Goal: Navigation & Orientation: Find specific page/section

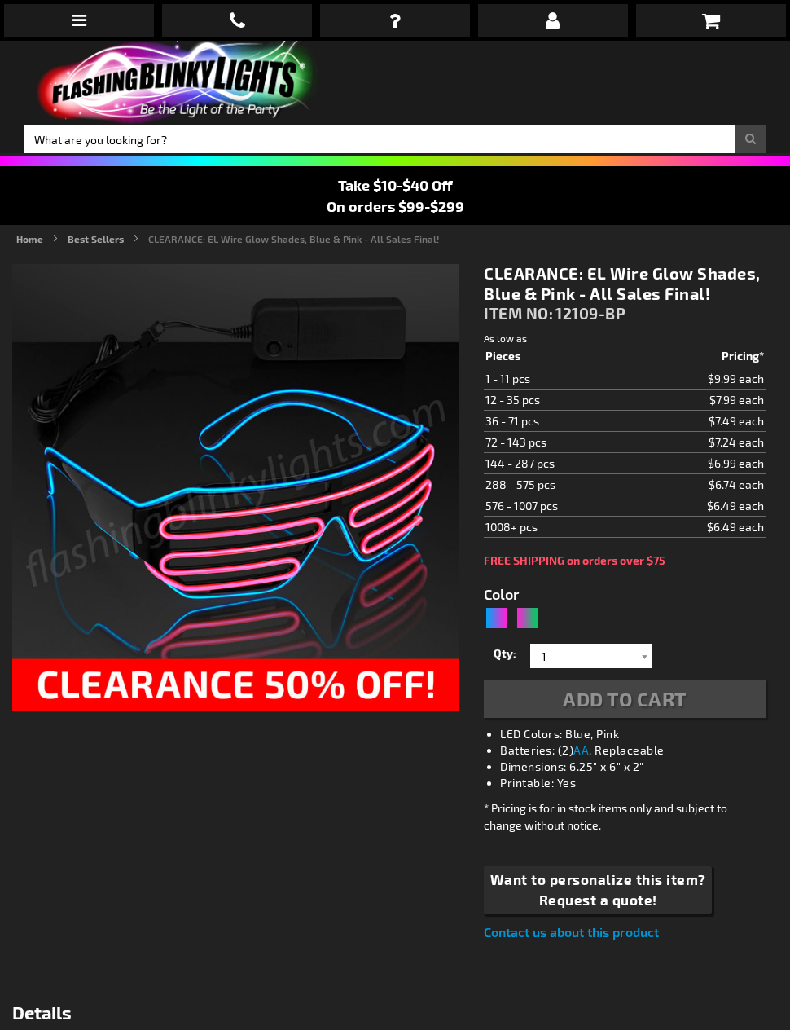
type input "5672"
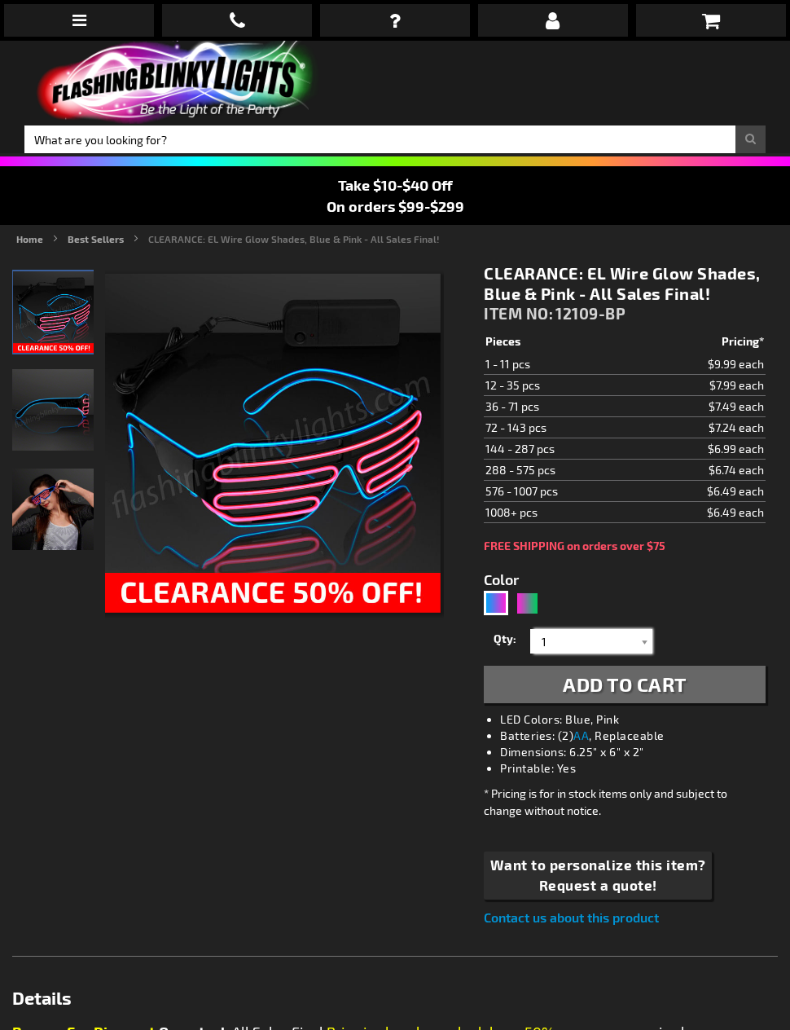
click at [634, 631] on input "1" at bounding box center [594, 641] width 118 height 24
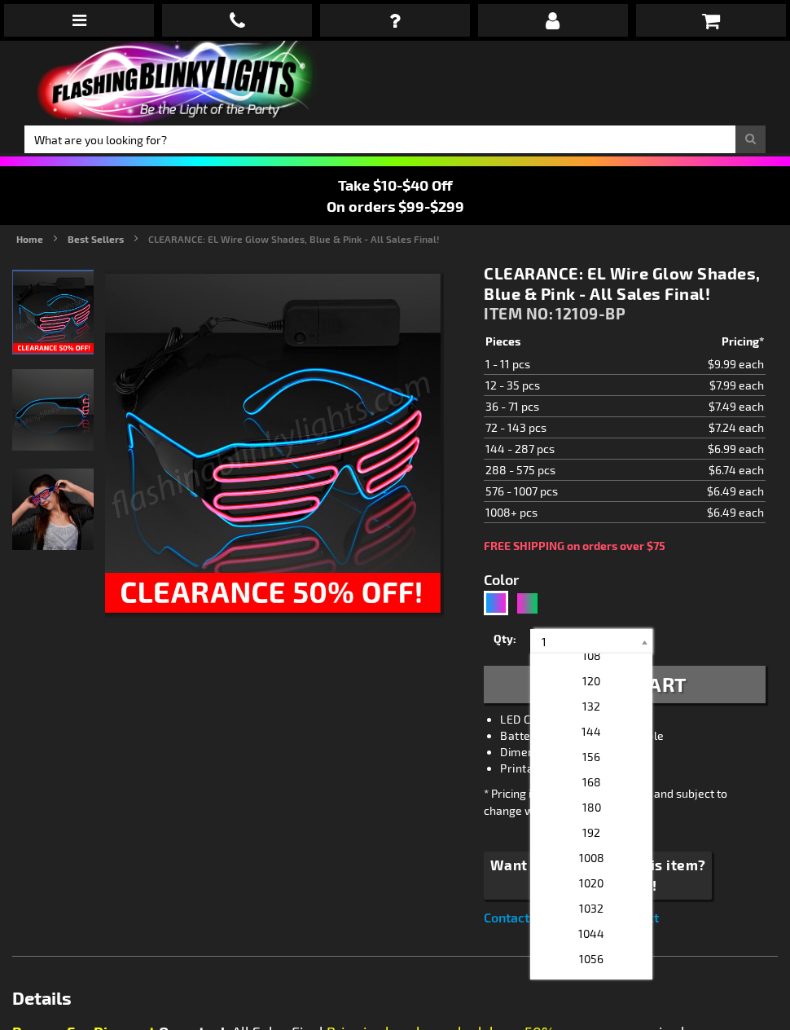
scroll to position [115, 0]
click at [595, 750] on span "156" at bounding box center [592, 753] width 18 height 14
type input "156"
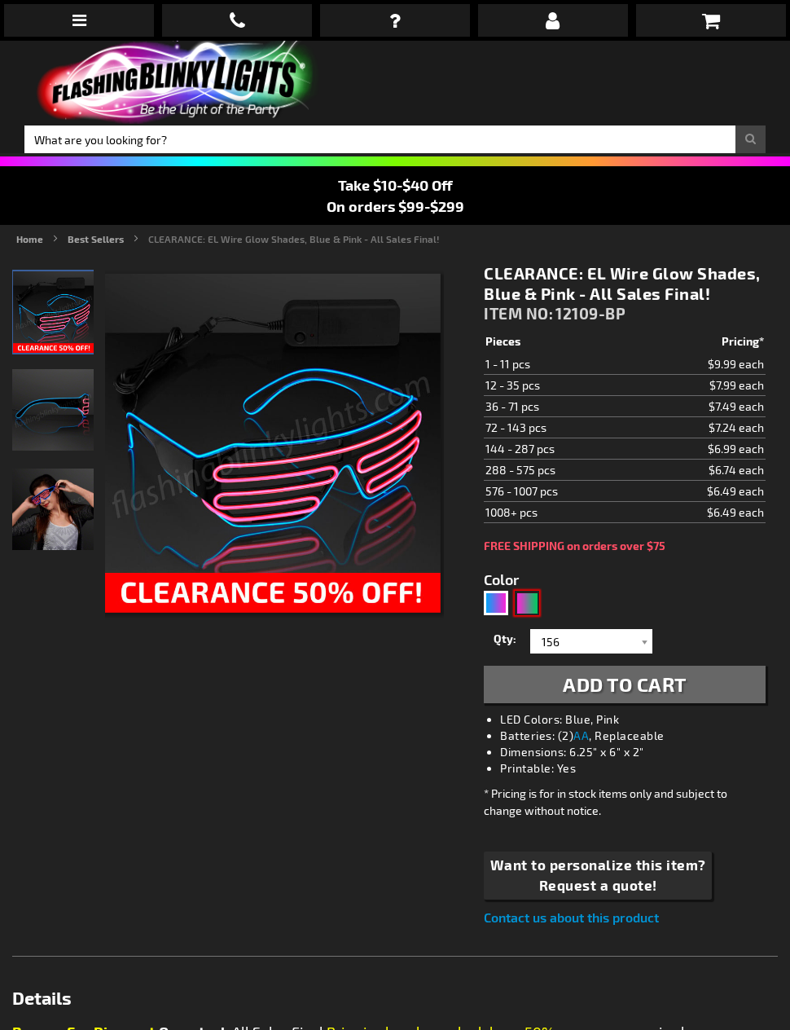
click at [525, 603] on div "Pink, Green" at bounding box center [527, 603] width 24 height 24
type input "5673"
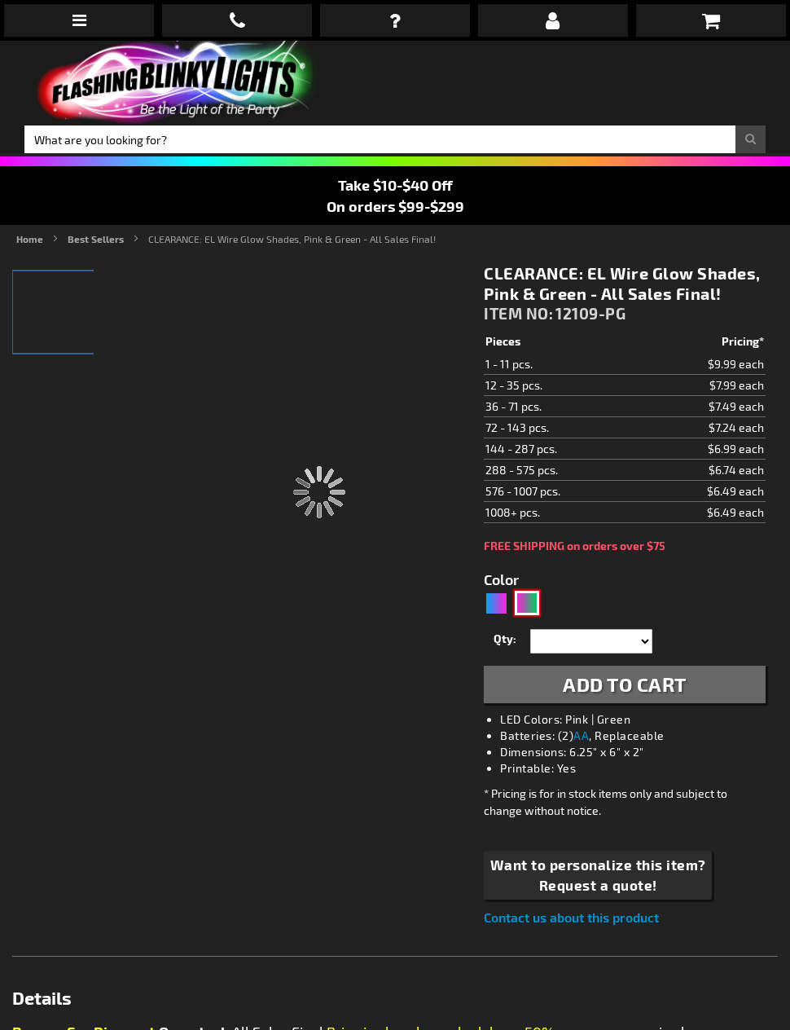
type input "12109-PG"
type input "Customize - CLEARANCE: EL Wire Glow Shades, Pink &amp; Green - All Sales Final!…"
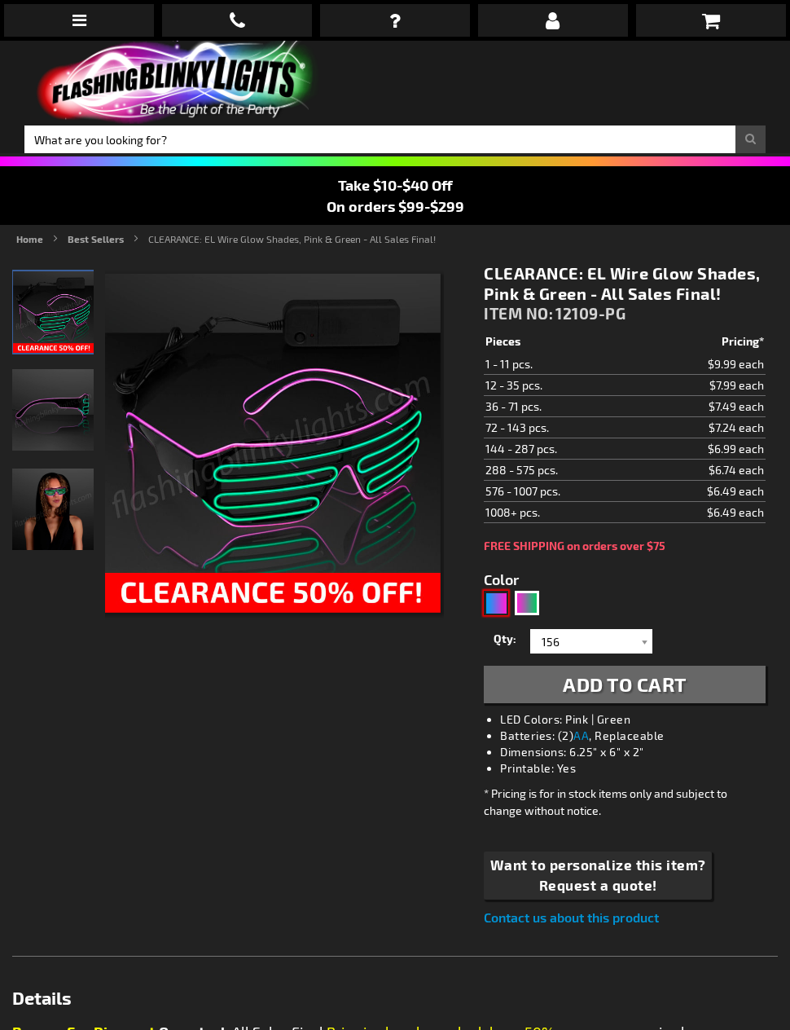
click at [499, 608] on div "Blue, Pink" at bounding box center [496, 603] width 24 height 24
type input "5672"
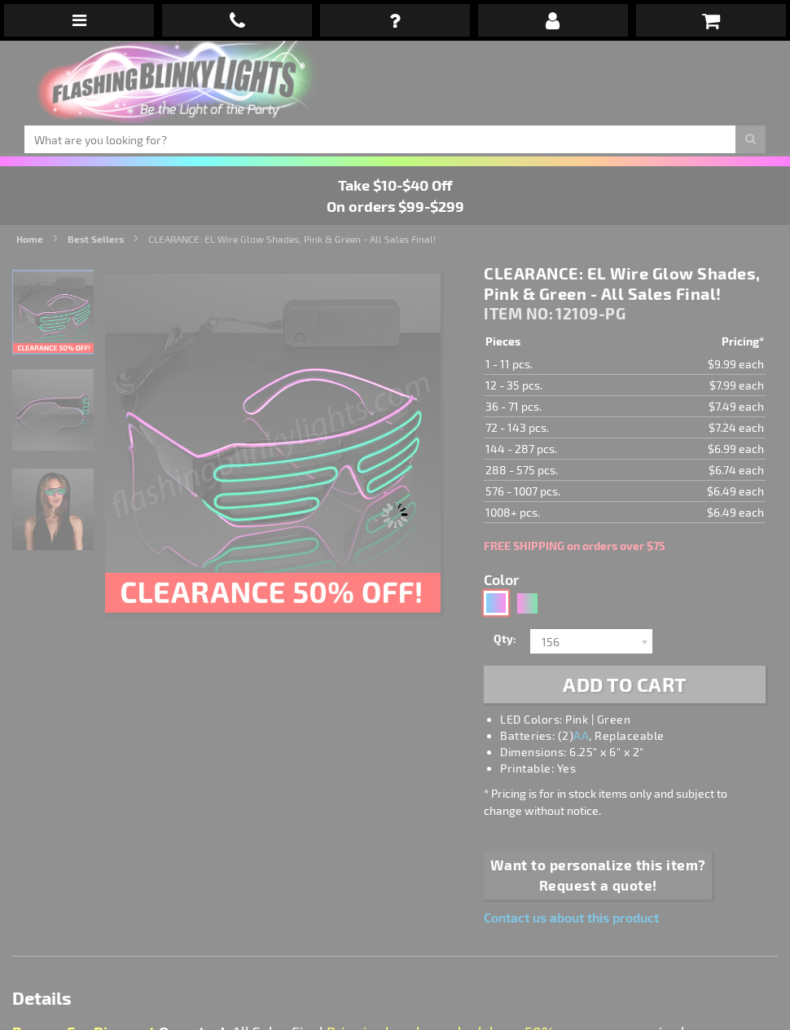
type input "12109-BP"
type input "Customize - CLEARANCE: EL Wire Glow Shades, Blue &amp; Pink - All Sales Final! …"
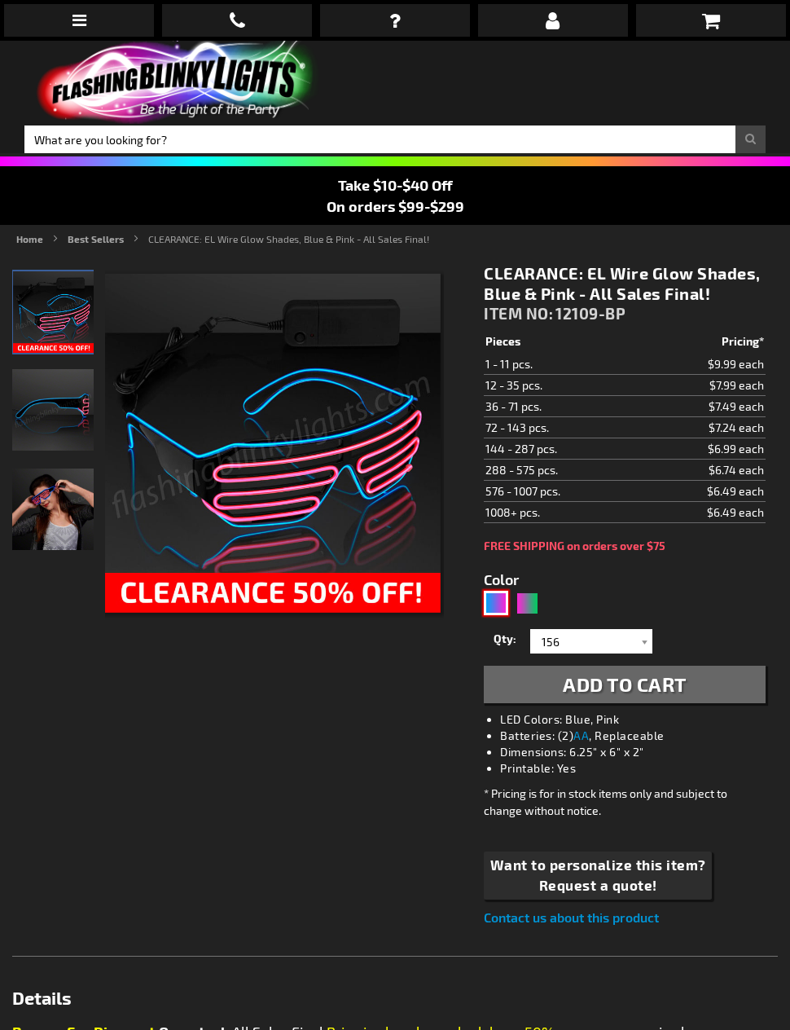
click at [40, 401] on img at bounding box center [52, 409] width 81 height 81
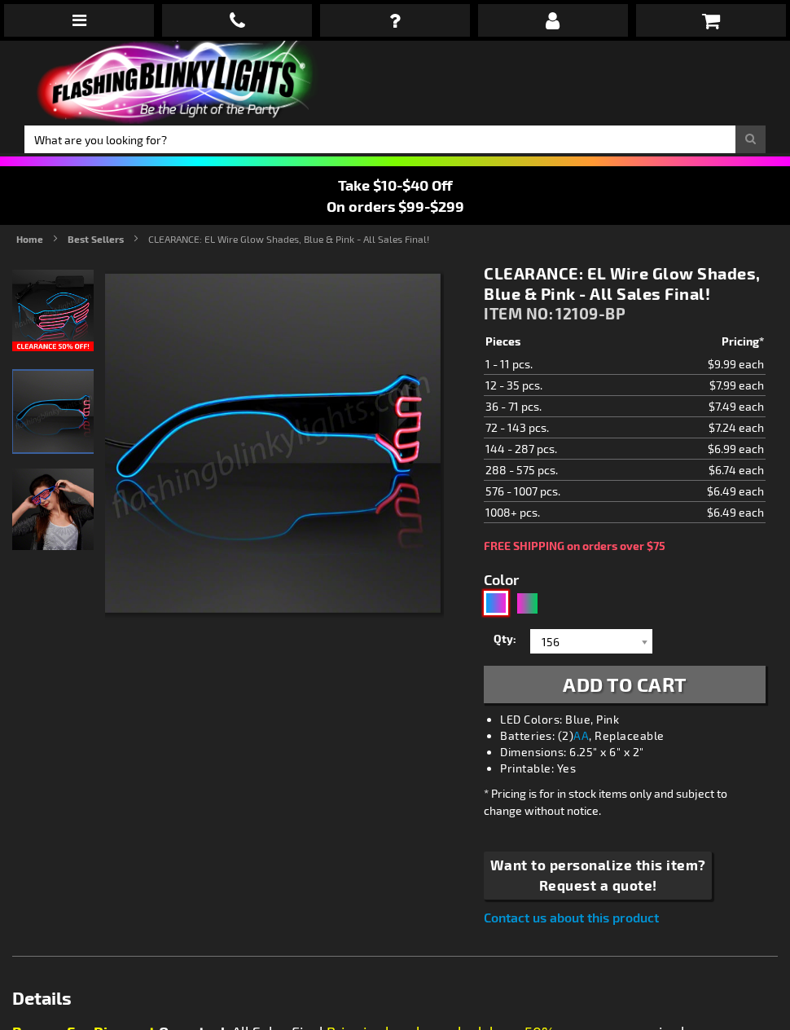
click at [51, 508] on img at bounding box center [52, 509] width 81 height 81
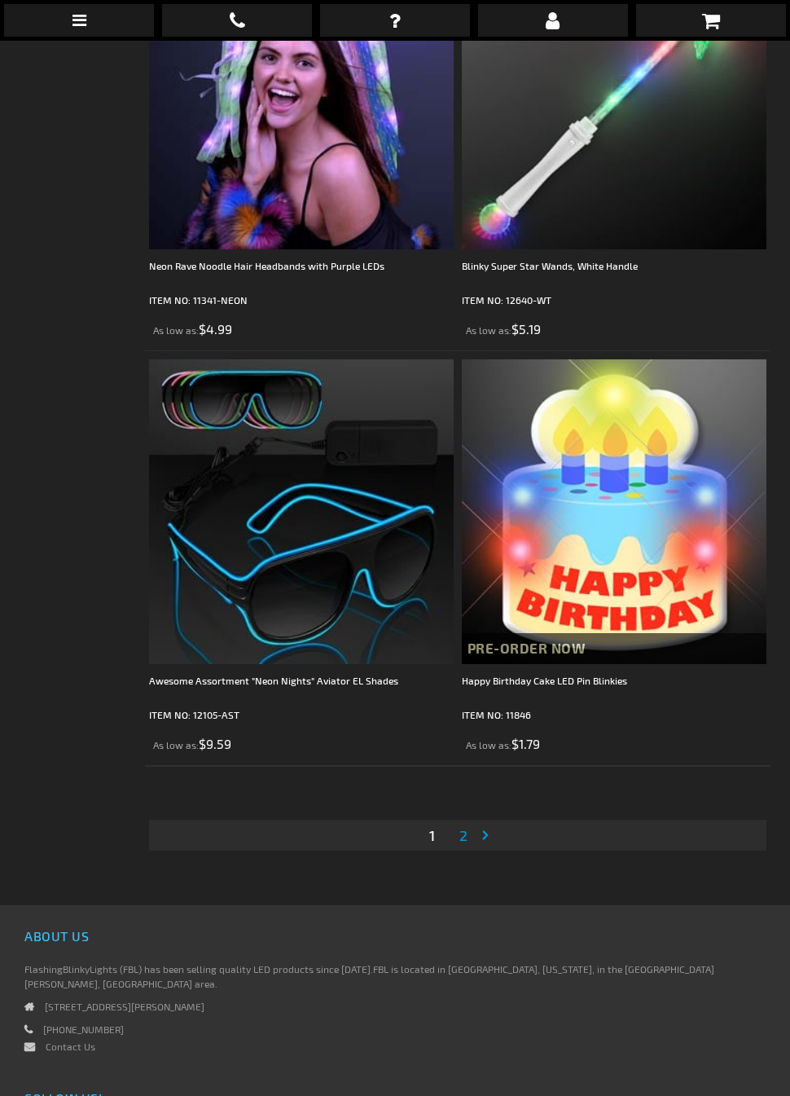
scroll to position [12226, 0]
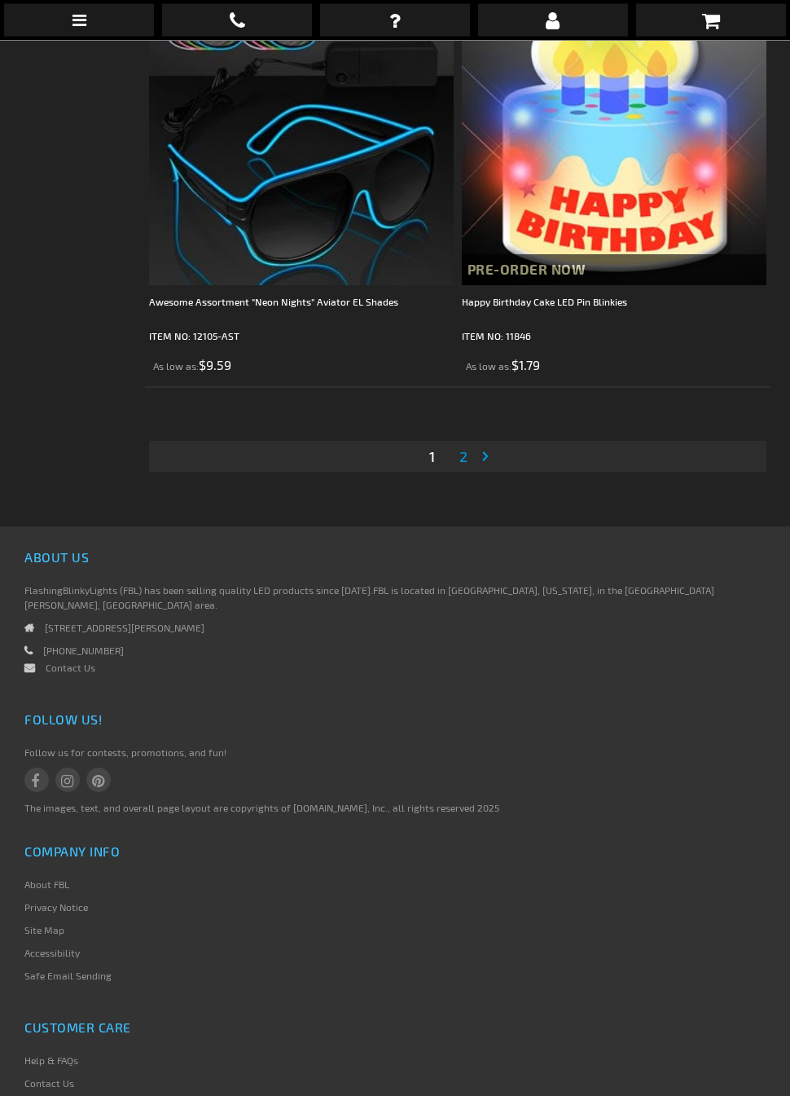
click at [459, 456] on link "Page 2" at bounding box center [463, 457] width 15 height 24
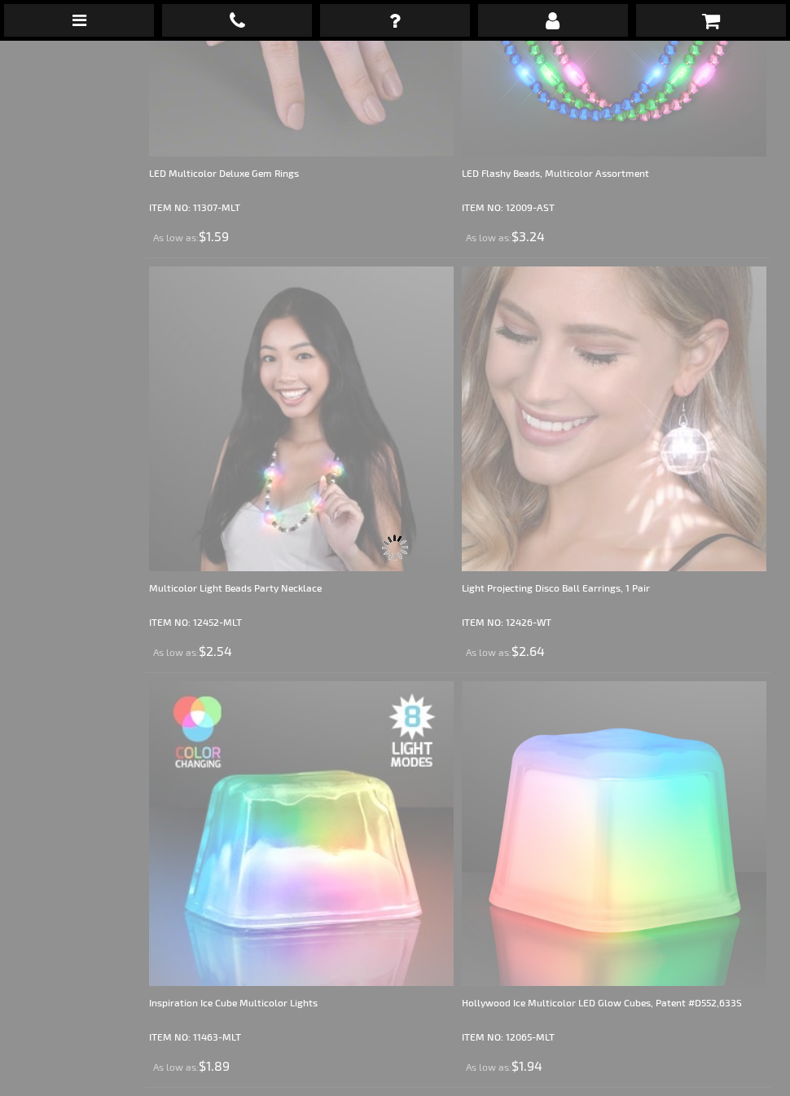
scroll to position [41, 0]
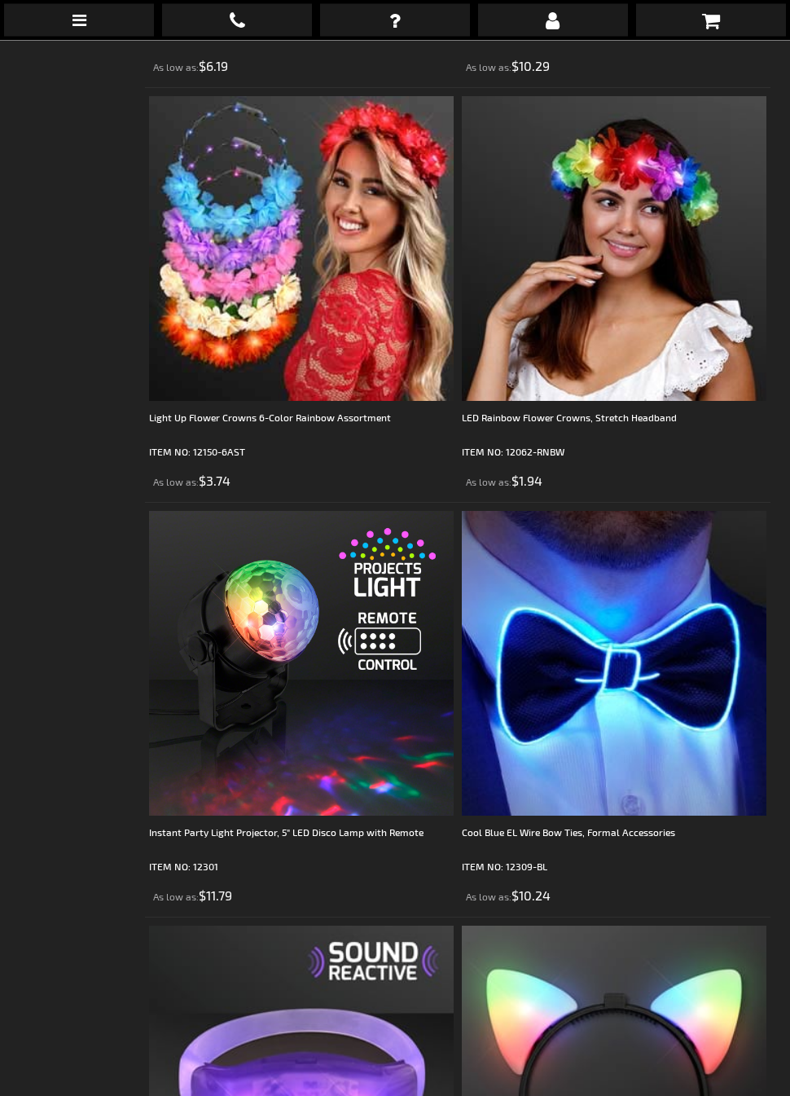
scroll to position [2105, 0]
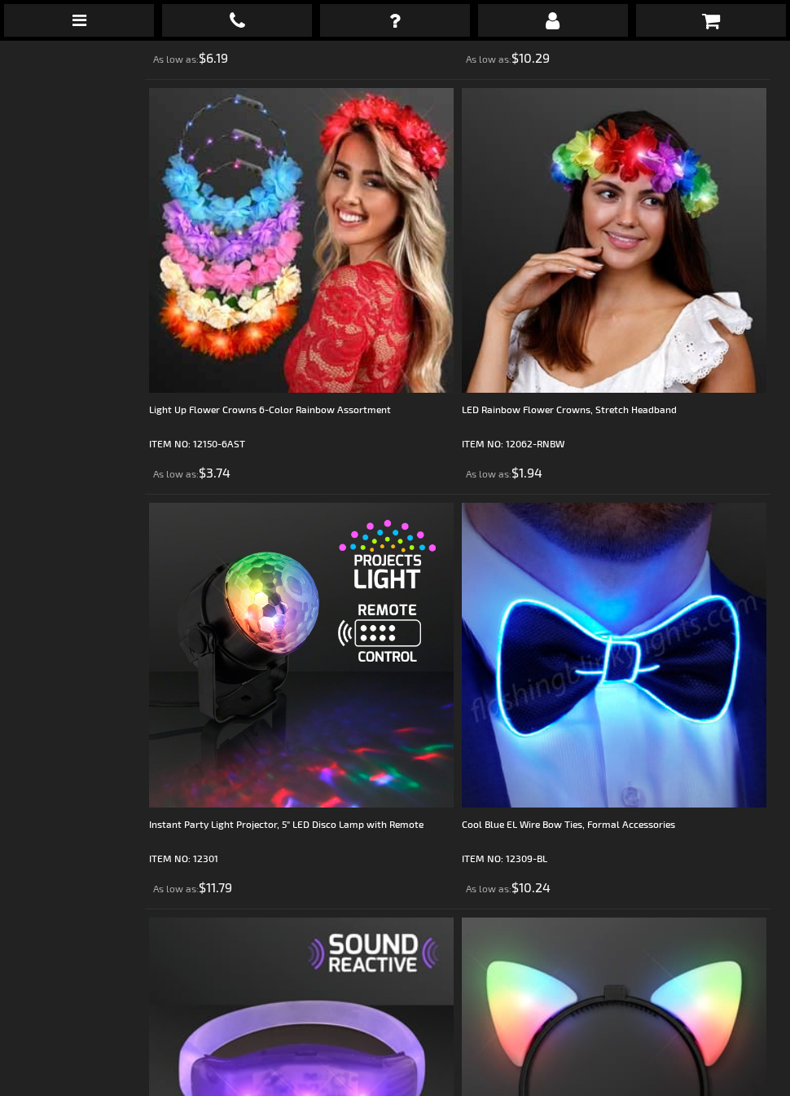
click at [650, 691] on img at bounding box center [614, 655] width 305 height 305
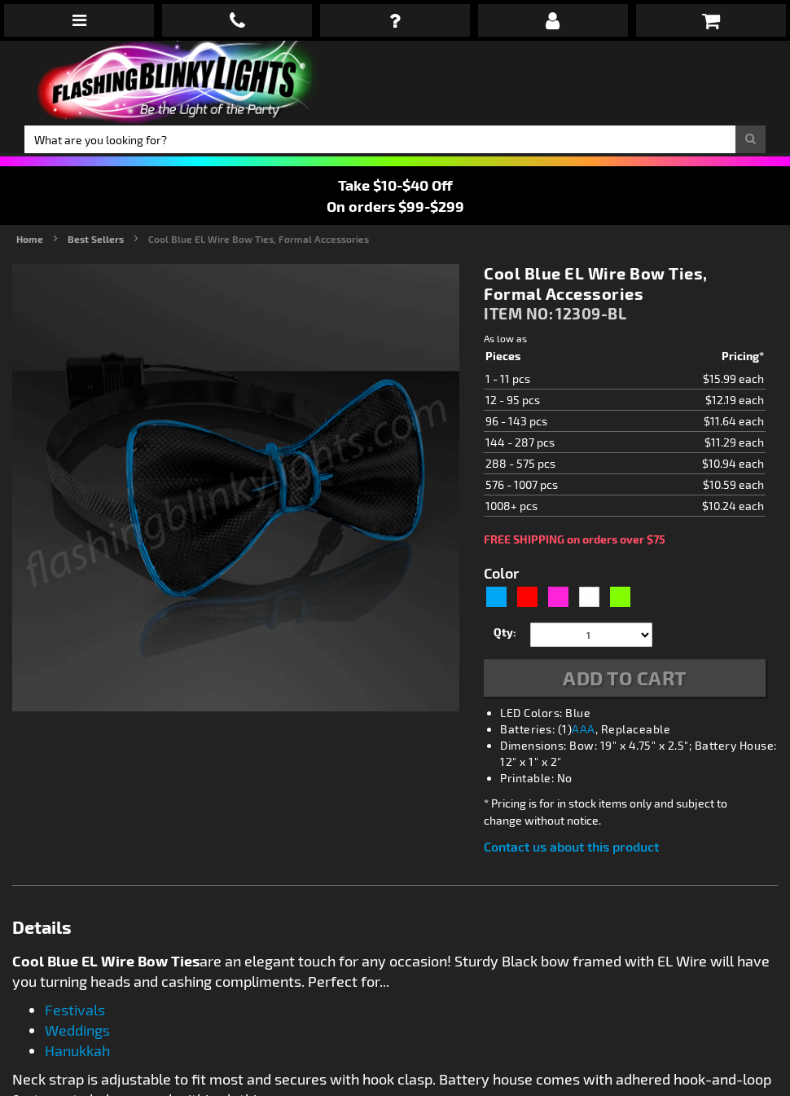
type input "5629"
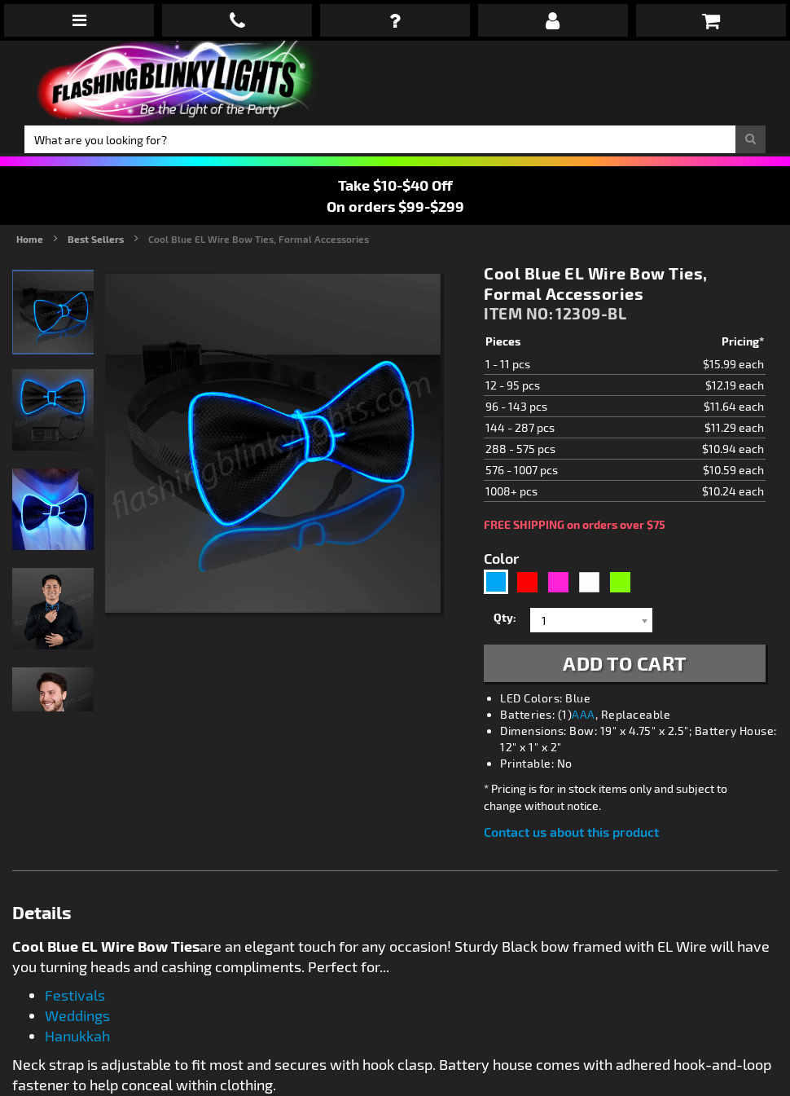
click at [35, 400] on img "Light Up Blue EL Wire Bow Tie" at bounding box center [52, 409] width 81 height 81
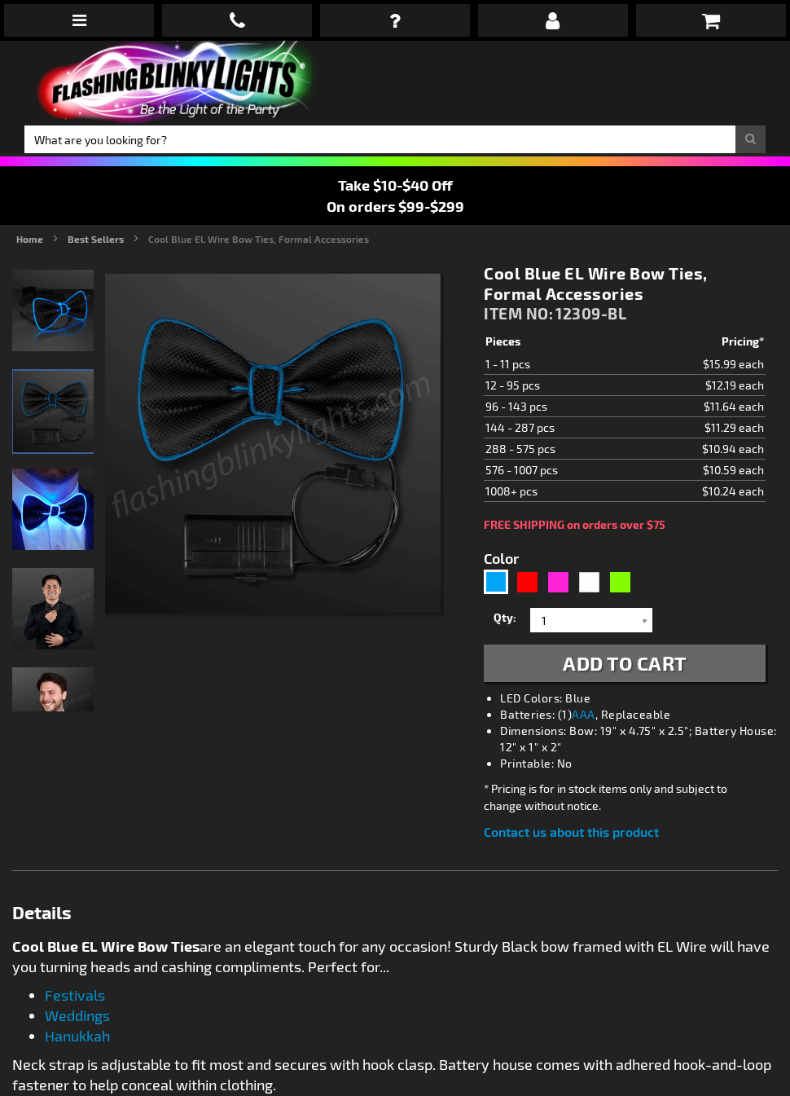
click at [42, 411] on img "Light Up Blue EL Wire Bow Tie" at bounding box center [53, 411] width 81 height 81
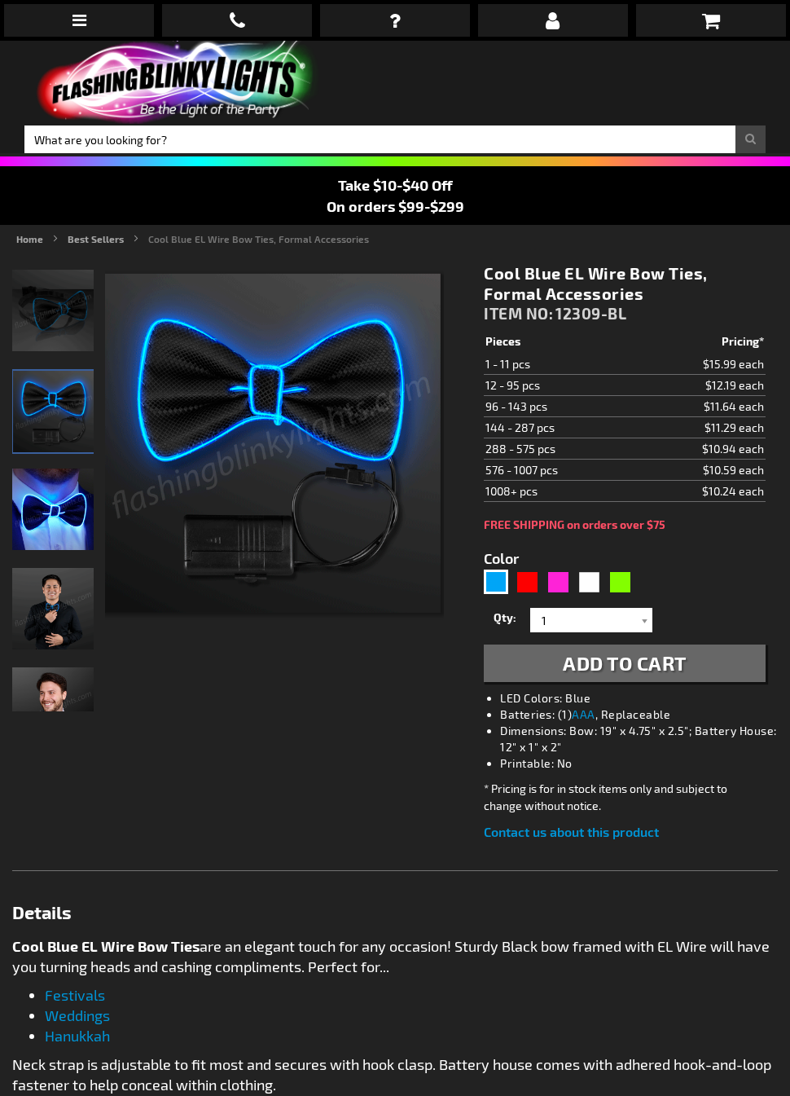
click at [37, 504] on img "Light Up Blue EL Wire Bow Tie" at bounding box center [52, 509] width 81 height 81
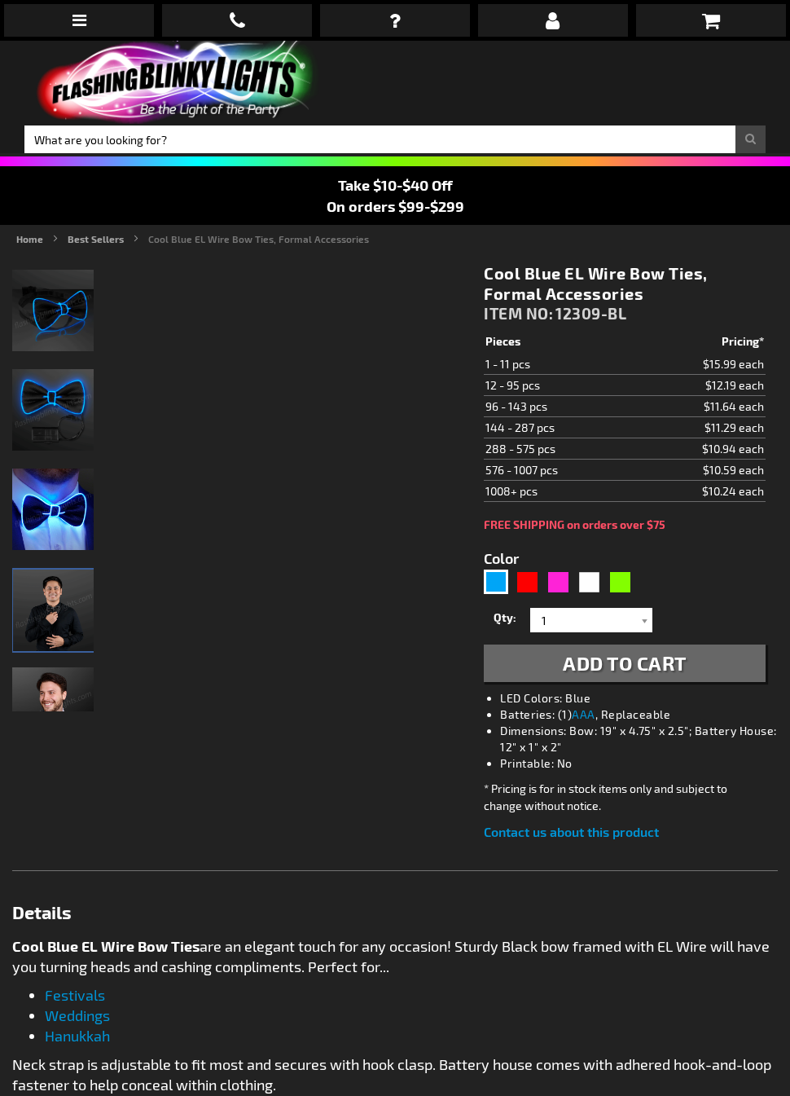
click at [38, 610] on img "Male model displaying Light Up Blue EL Wire Bow Tie" at bounding box center [53, 610] width 81 height 81
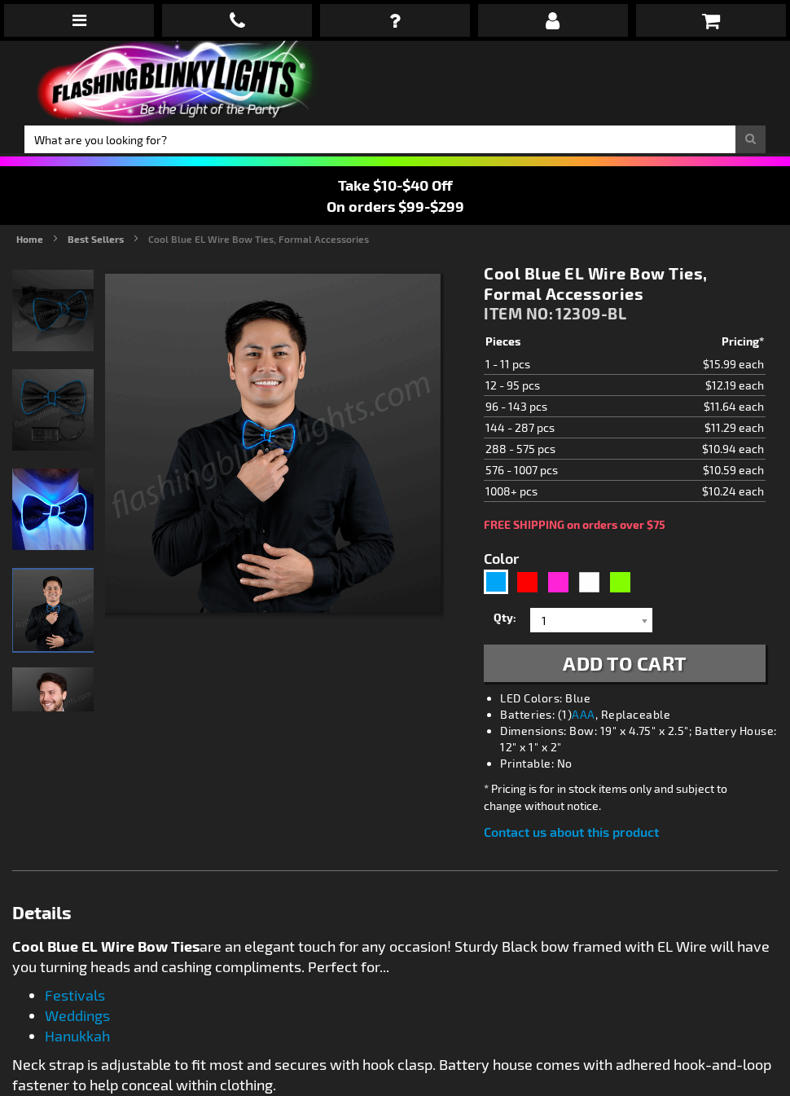
click at [48, 690] on img "Male model displaying Light Up Blue EL Wire Bow Tie" at bounding box center [52, 707] width 81 height 81
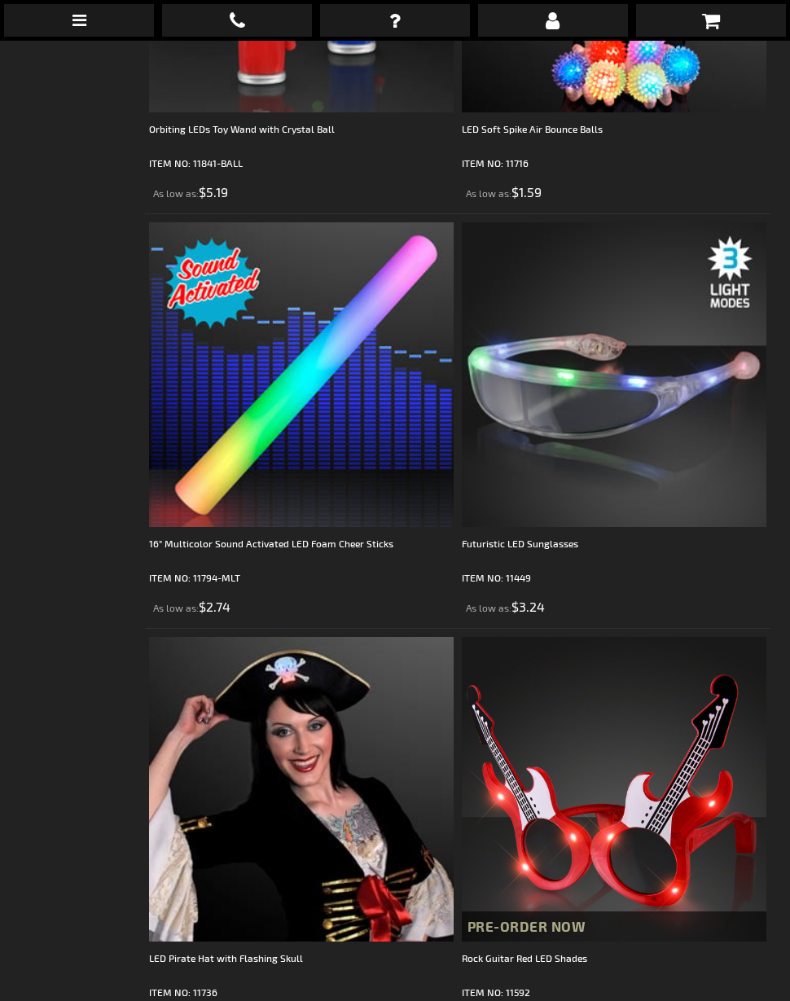
scroll to position [7739, 0]
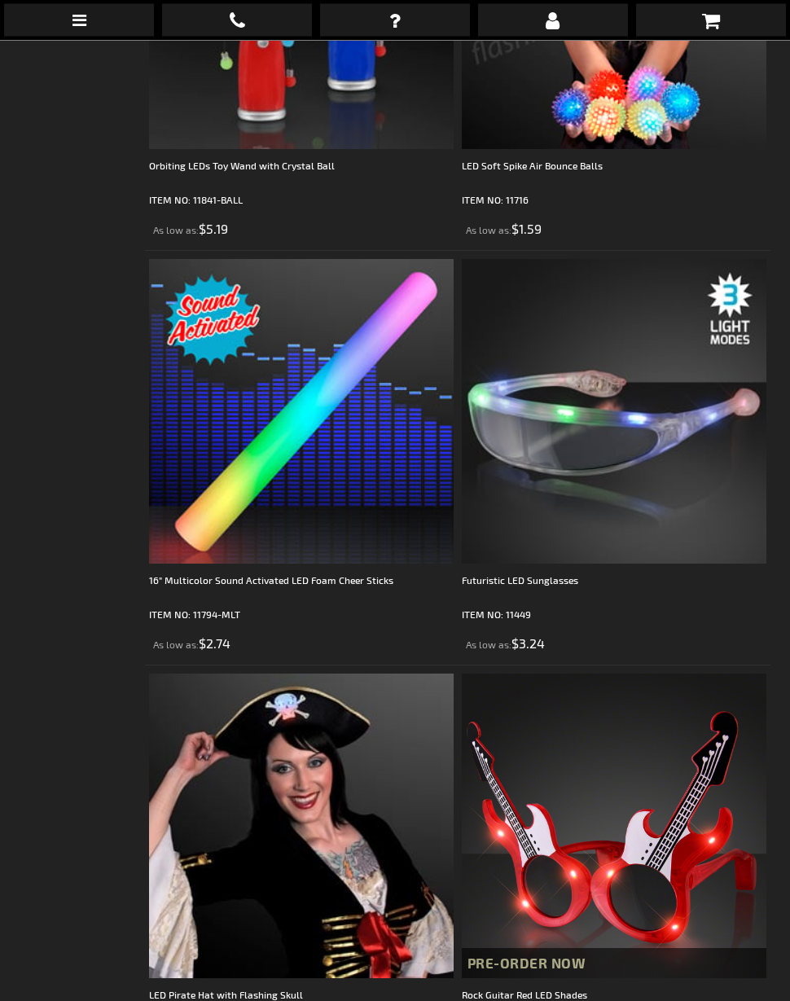
click at [90, 26] on link at bounding box center [79, 20] width 150 height 33
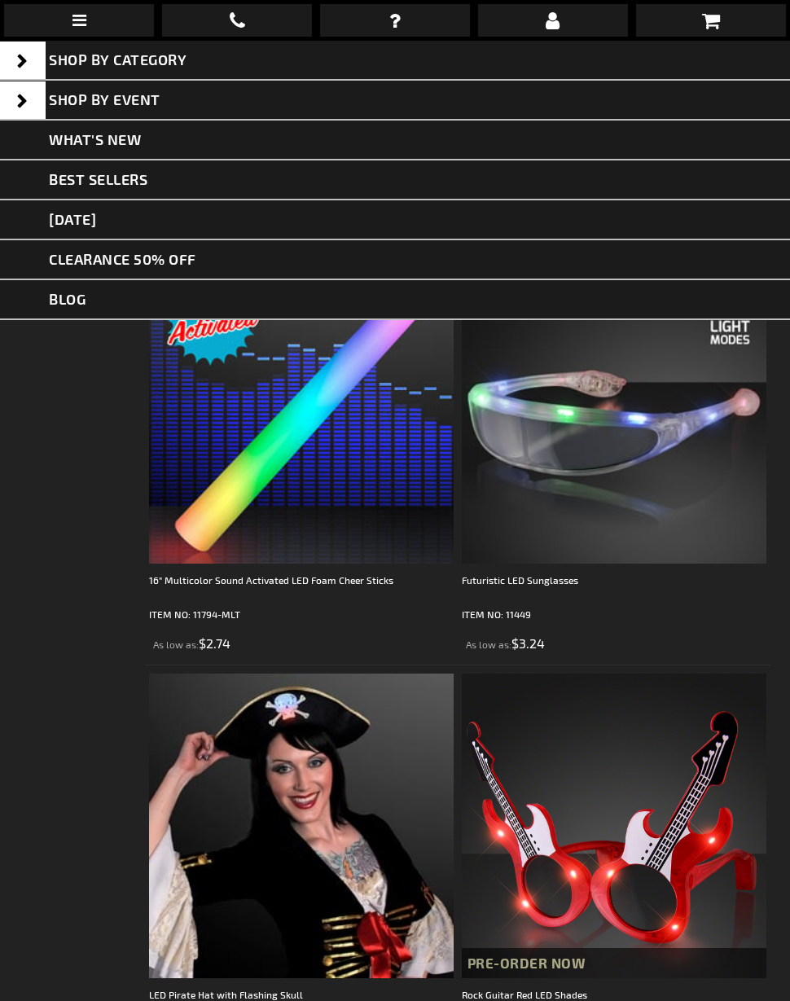
click at [222, 101] on link "Shop By Event" at bounding box center [395, 101] width 790 height 40
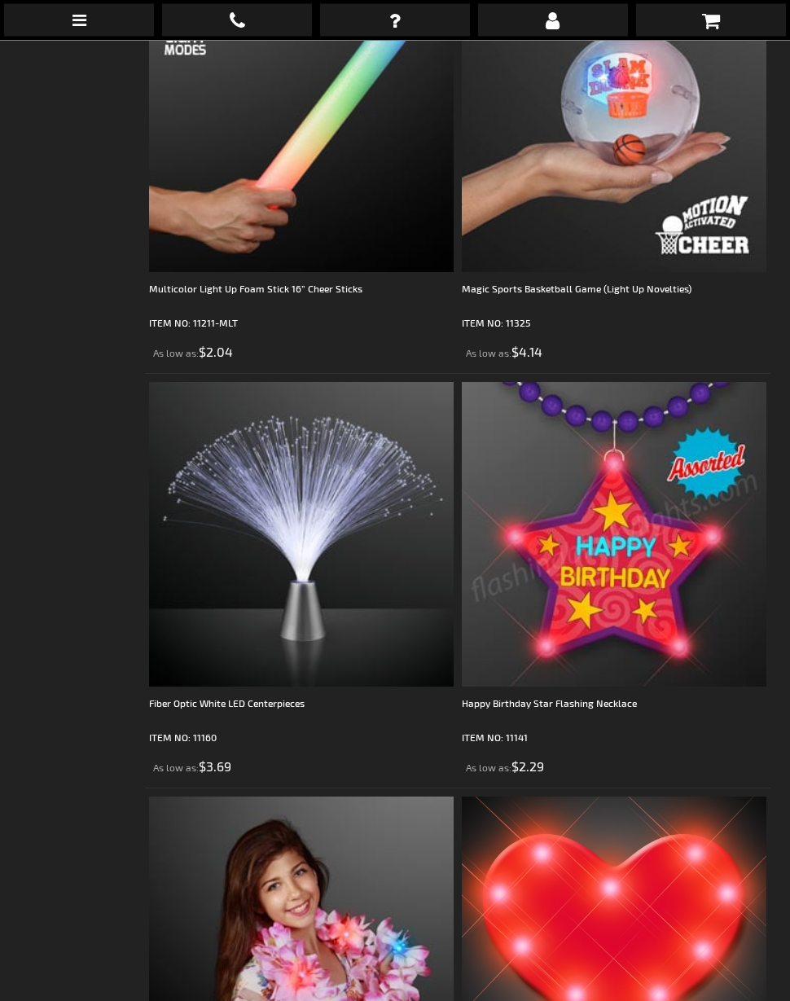
scroll to position [10755, 0]
